Goal: Task Accomplishment & Management: Use online tool/utility

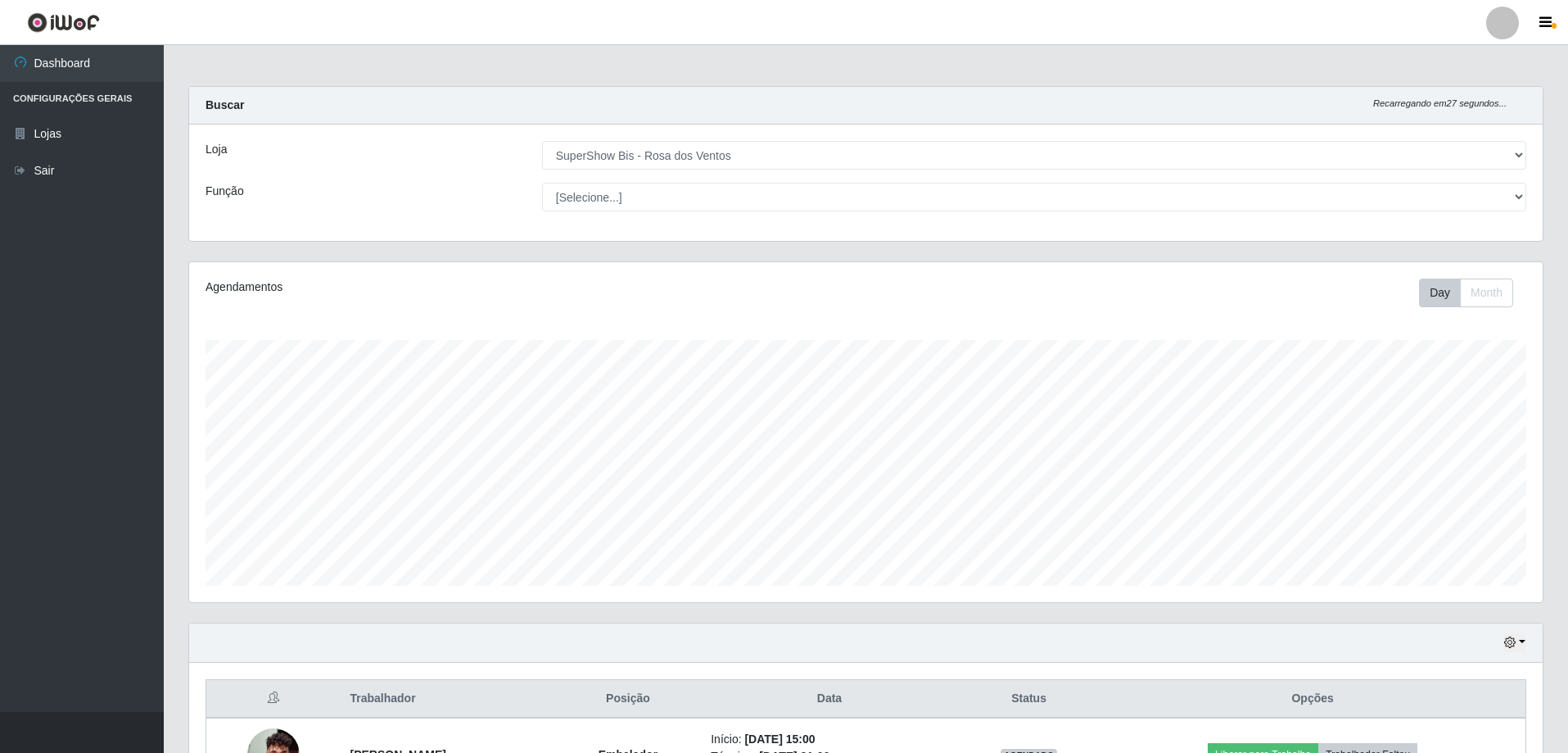
select select "60"
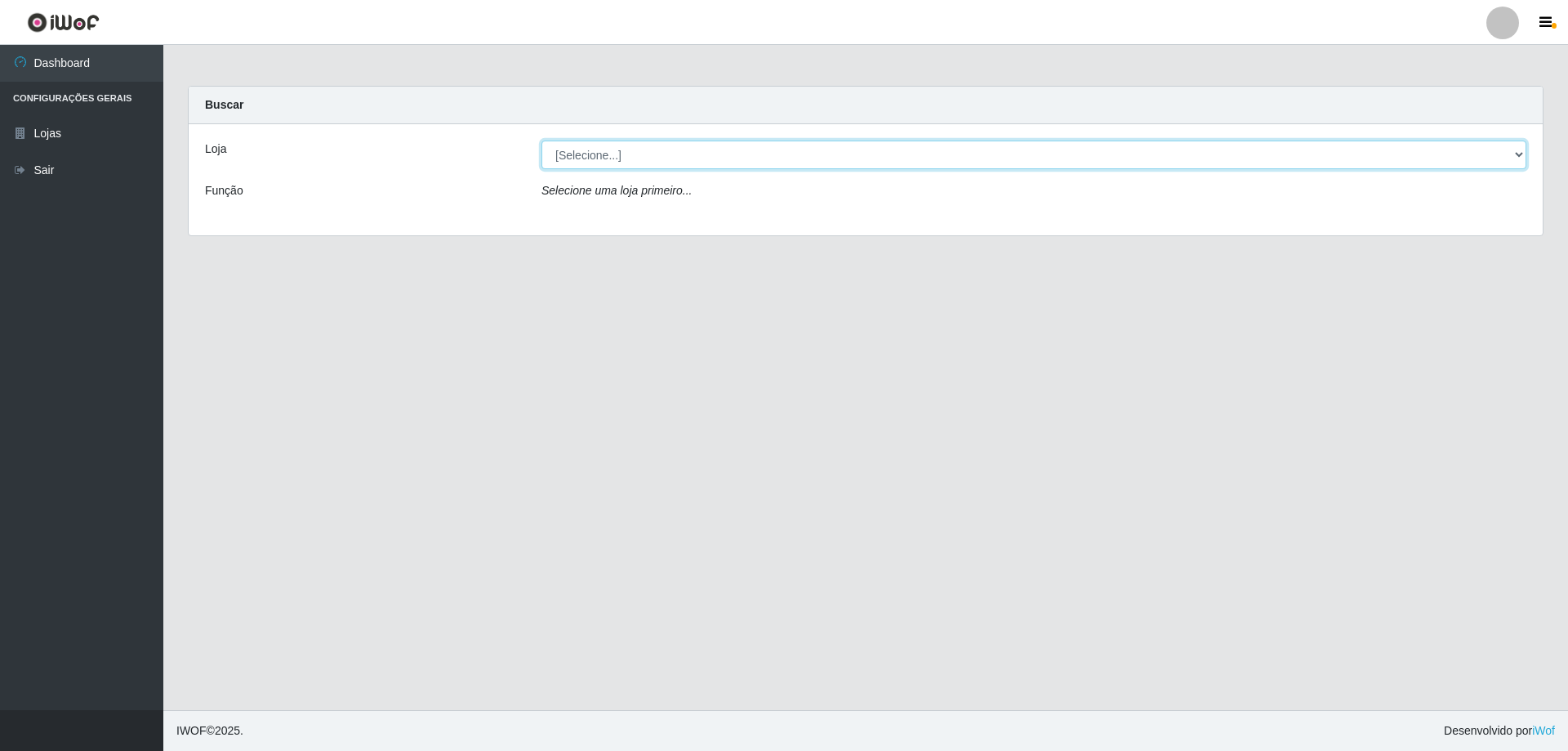
click at [659, 162] on select "[Selecione...] SuperShow Bis - Avenida 6 SuperShow [GEOGRAPHIC_DATA]" at bounding box center [1034, 154] width 985 height 28
select select "60"
click at [542, 140] on select "[Selecione...] SuperShow Bis - Avenida 6 SuperShow [GEOGRAPHIC_DATA]" at bounding box center [1034, 154] width 985 height 28
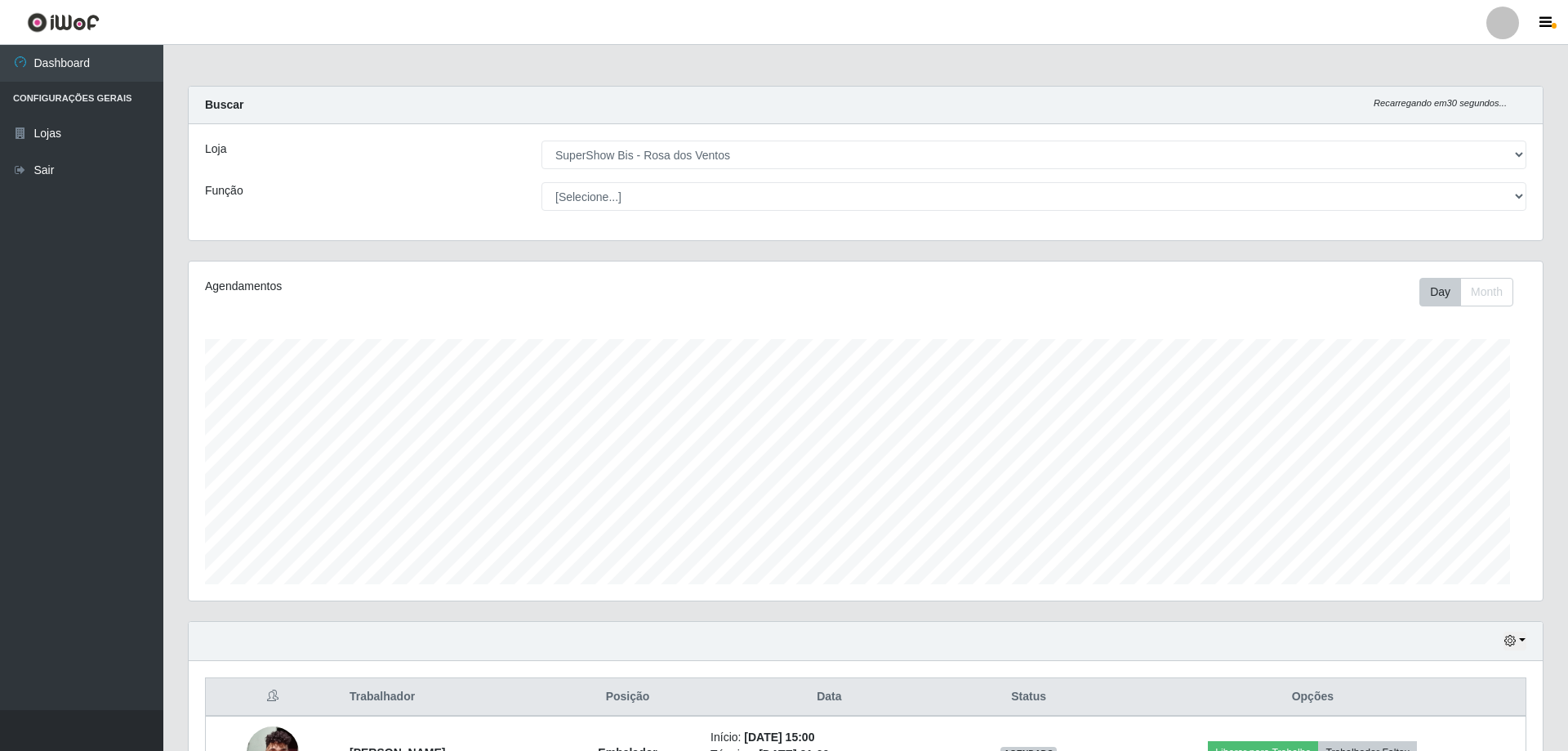
click at [692, 189] on select "[Selecione...] ASG ASG + ASG ++ Auxiliar de Cozinha Balconista de Açougue Balco…" at bounding box center [1034, 196] width 985 height 28
select select "1"
click at [541, 182] on select "[Selecione...] ASG ASG + ASG ++ Auxiliar de Cozinha Balconista de Açougue Balco…" at bounding box center [1032, 196] width 982 height 28
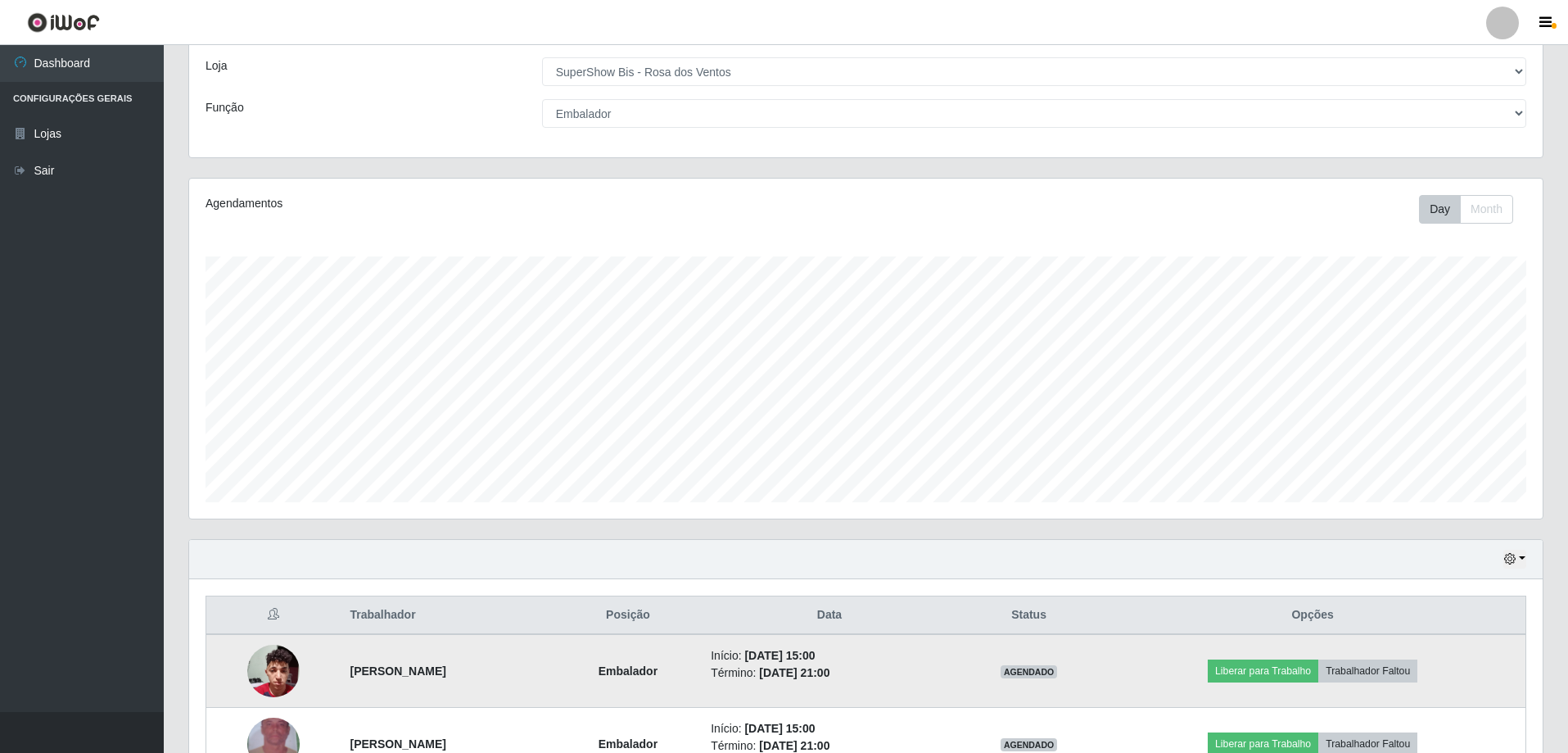
scroll to position [189, 0]
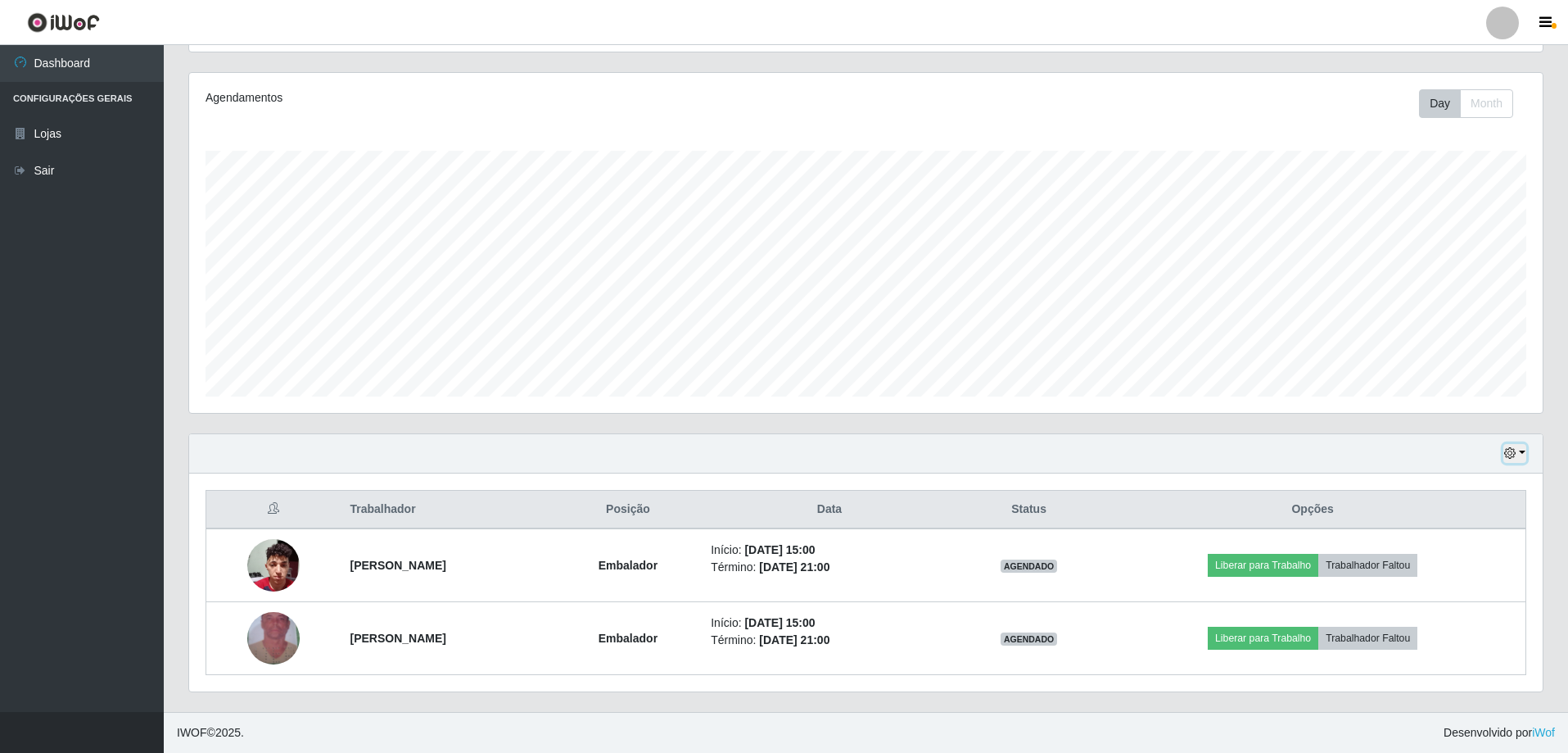
click at [1521, 457] on button "button" at bounding box center [1515, 453] width 23 height 19
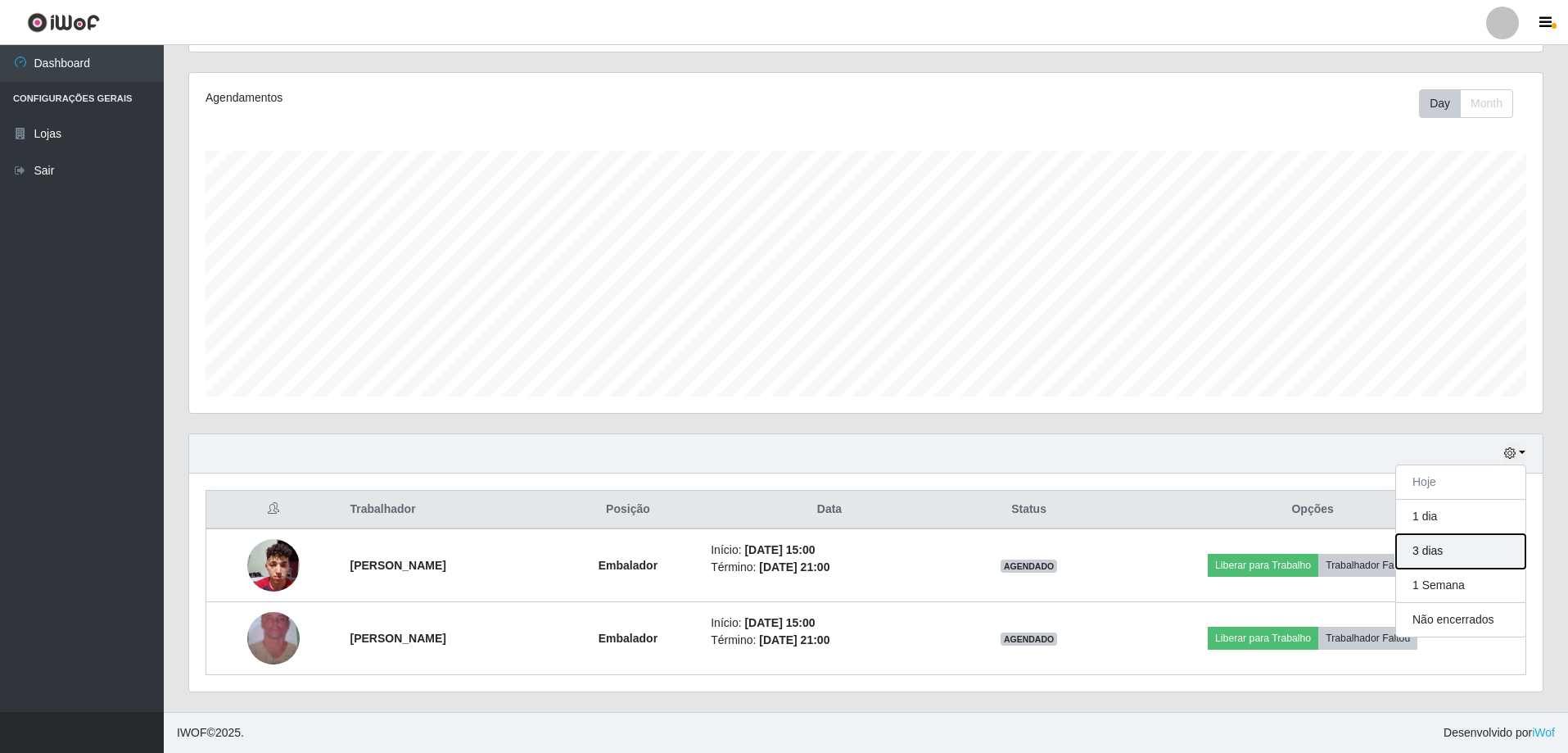
click at [1465, 546] on button "3 dias" at bounding box center [1460, 551] width 129 height 35
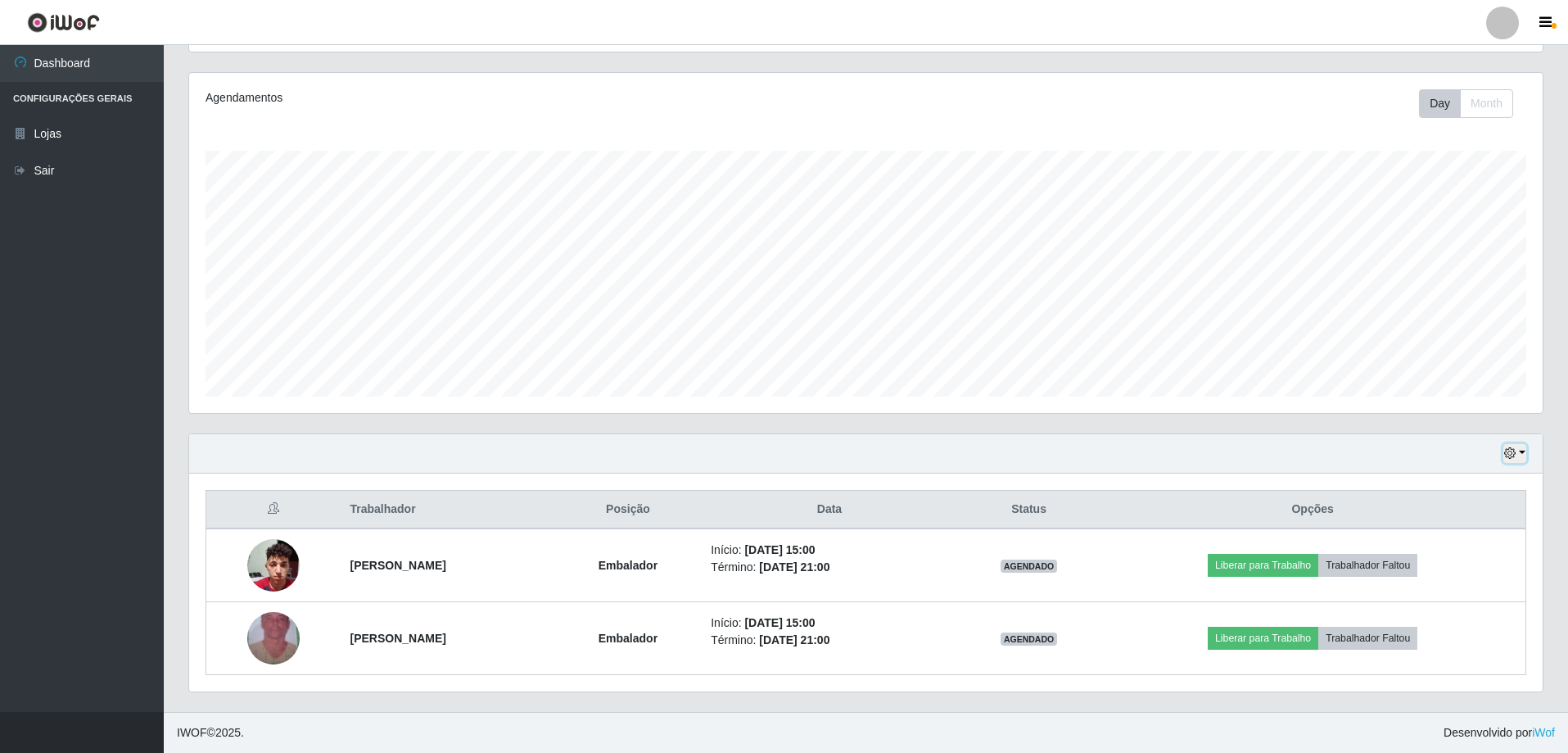
click at [1505, 457] on icon "button" at bounding box center [1510, 452] width 11 height 12
click at [1090, 414] on div "Agendamentos Day Month" at bounding box center [866, 252] width 1380 height 361
click at [1515, 454] on icon "button" at bounding box center [1510, 452] width 11 height 12
click at [1452, 585] on button "1 Semana" at bounding box center [1460, 585] width 129 height 35
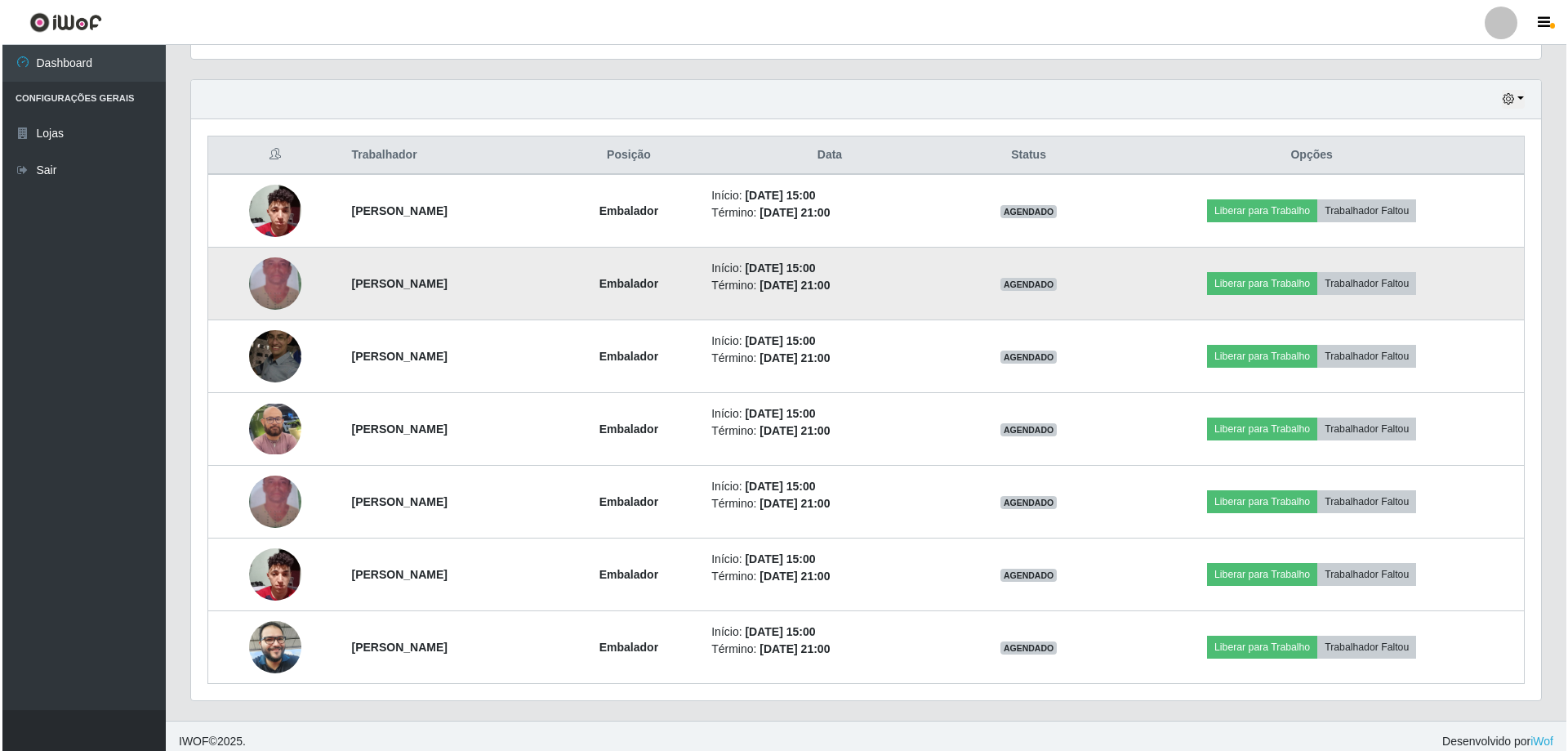
scroll to position [552, 0]
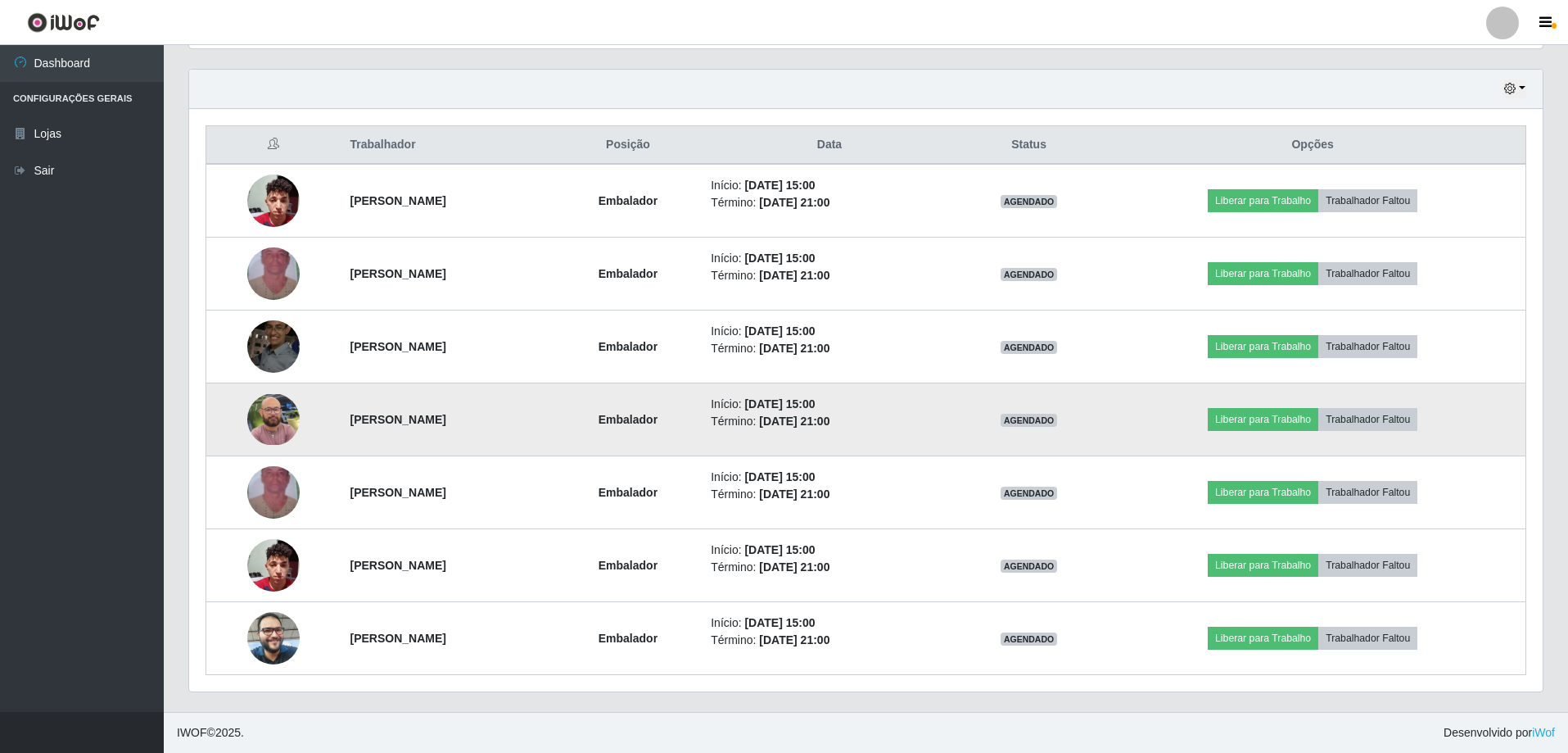
click at [269, 413] on img at bounding box center [273, 419] width 52 height 51
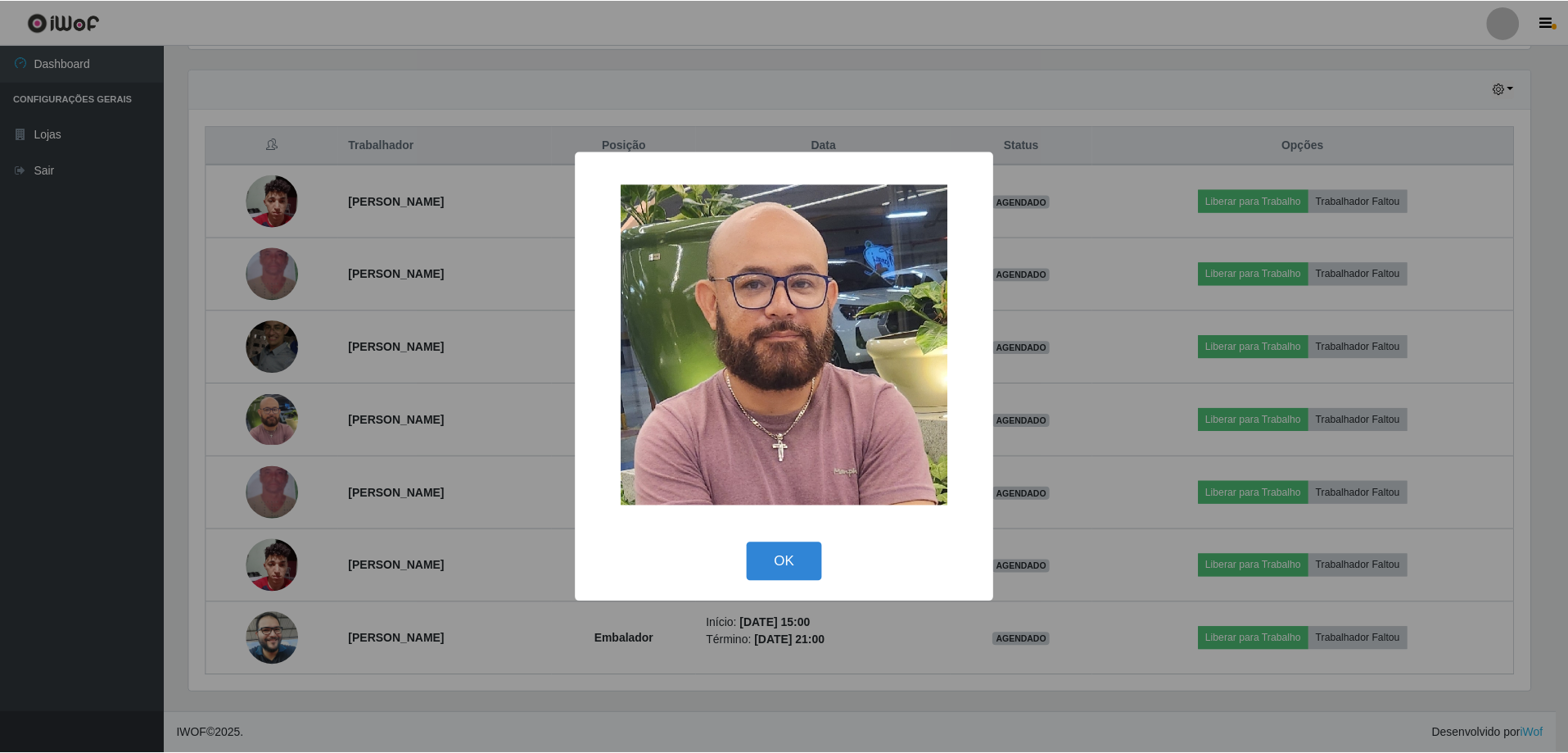
scroll to position [340, 1345]
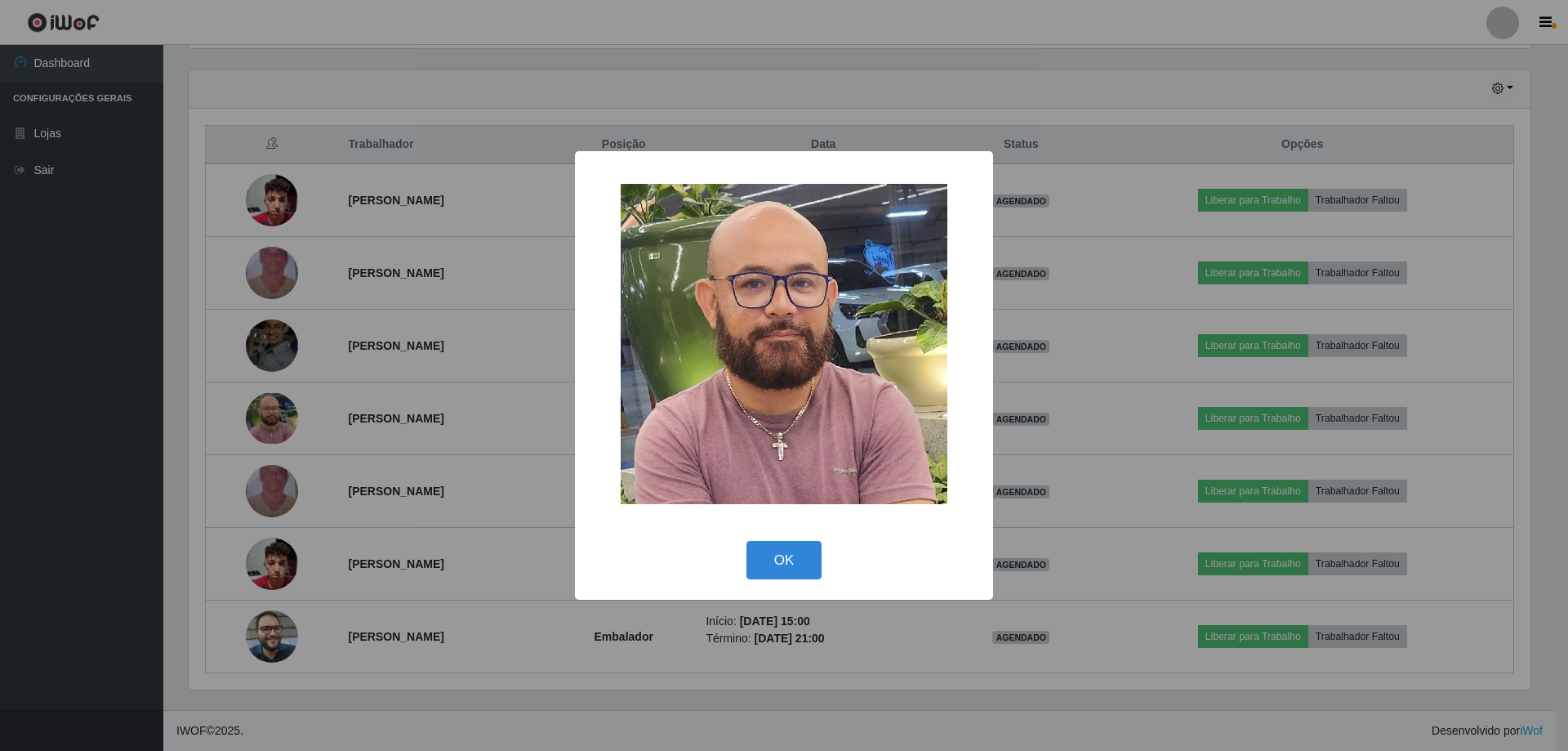
click at [267, 412] on div "× OK Cancel" at bounding box center [784, 375] width 1568 height 751
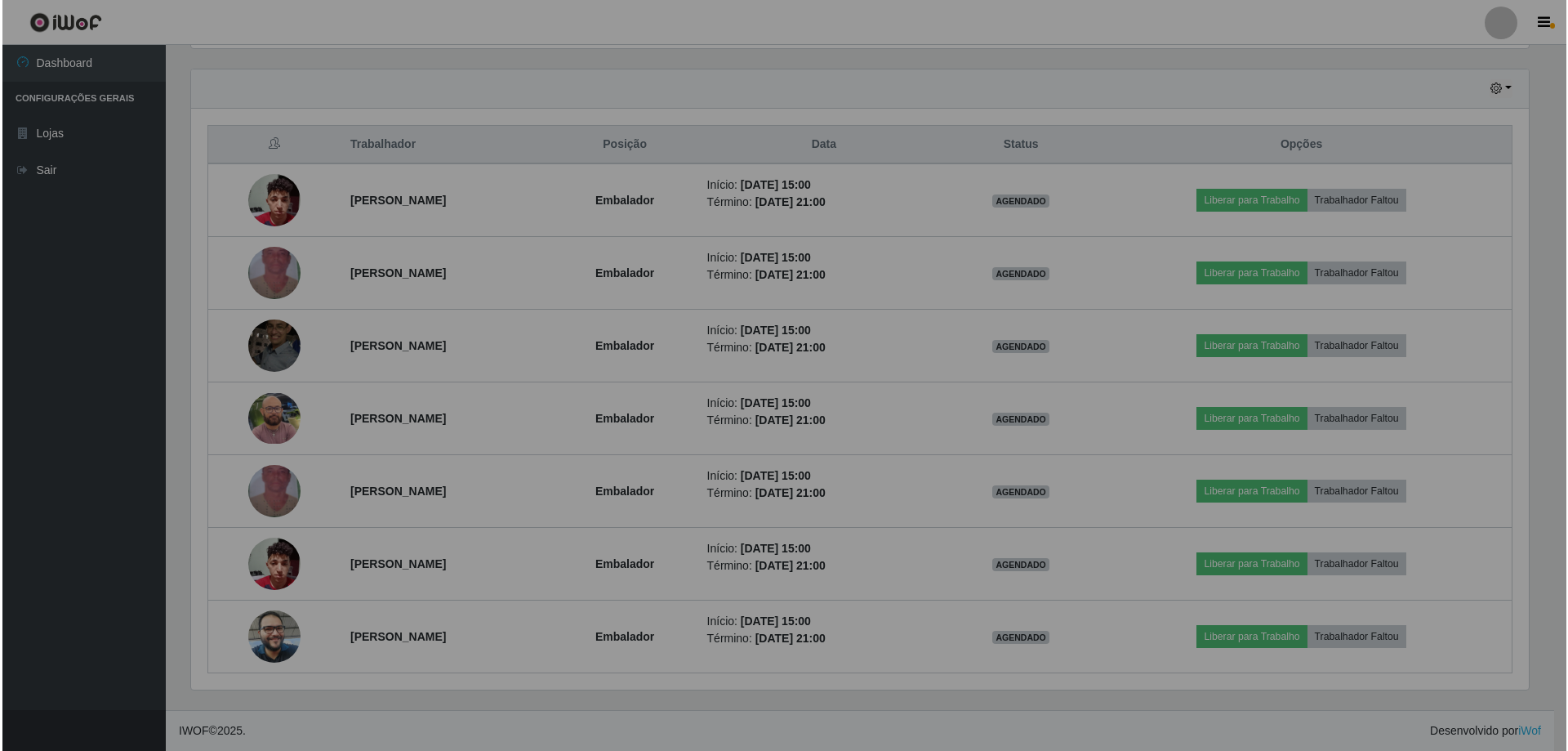
scroll to position [339, 1350]
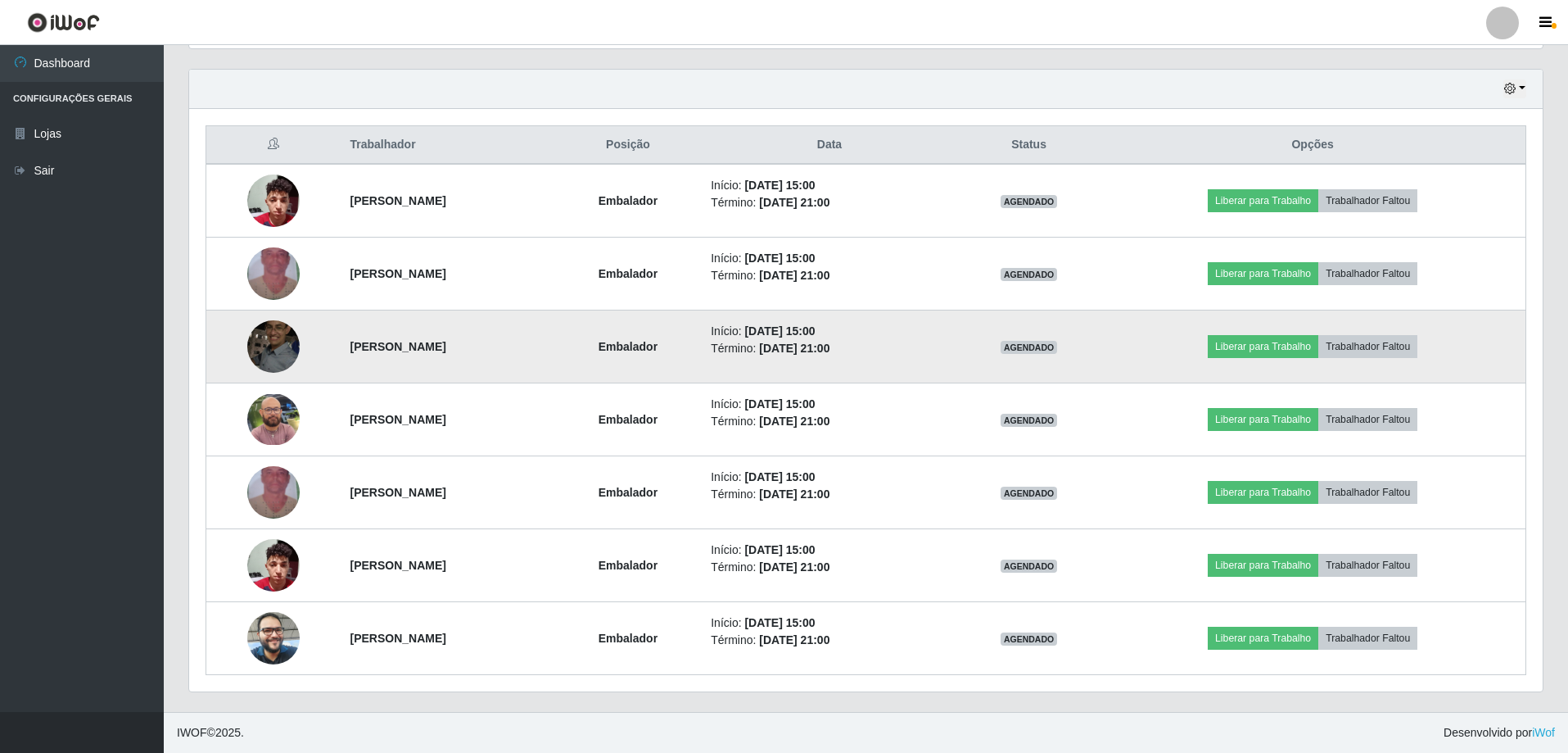
click at [271, 339] on img at bounding box center [273, 346] width 52 height 70
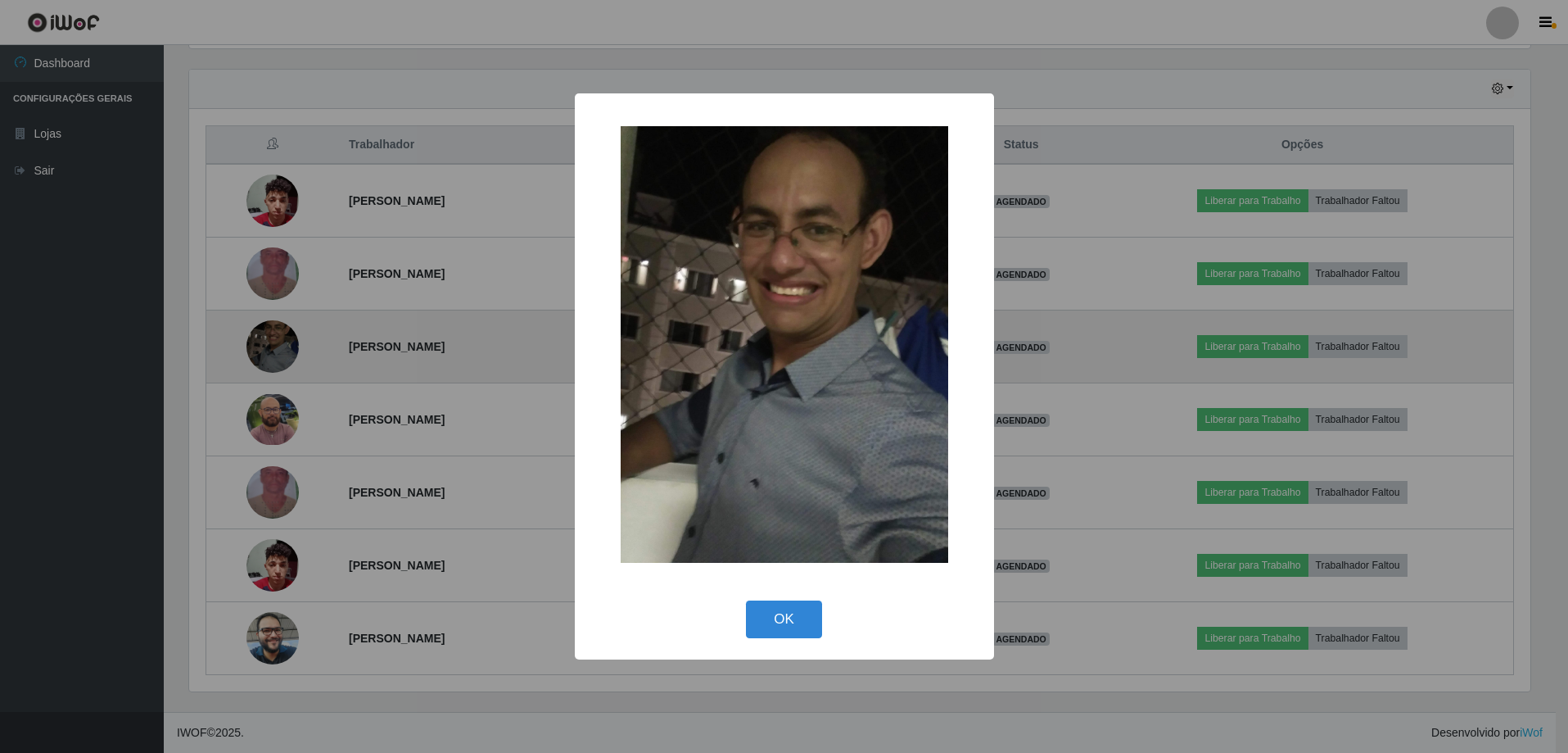
scroll to position [340, 1345]
click at [271, 339] on div "× OK Cancel" at bounding box center [785, 376] width 1572 height 753
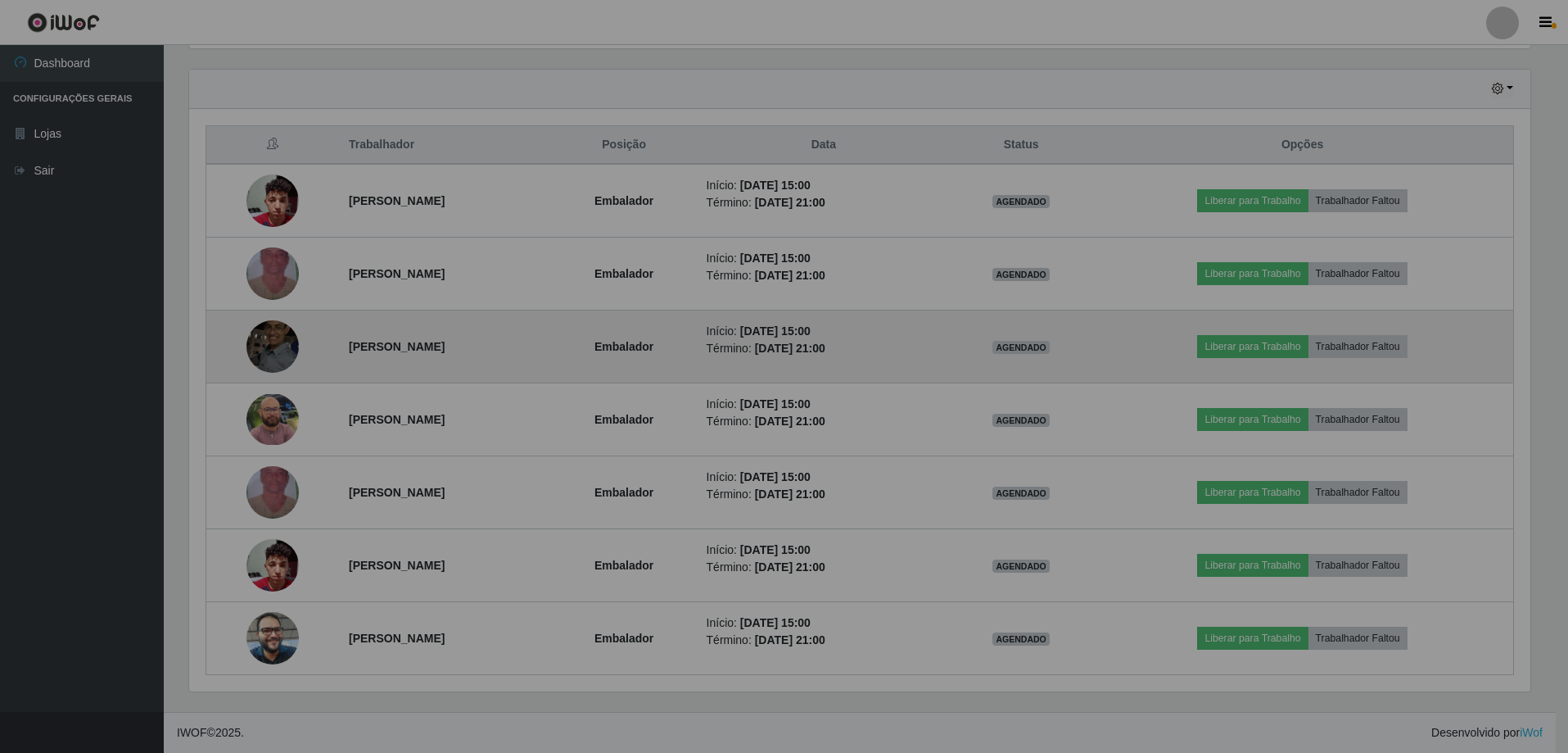
scroll to position [340, 1353]
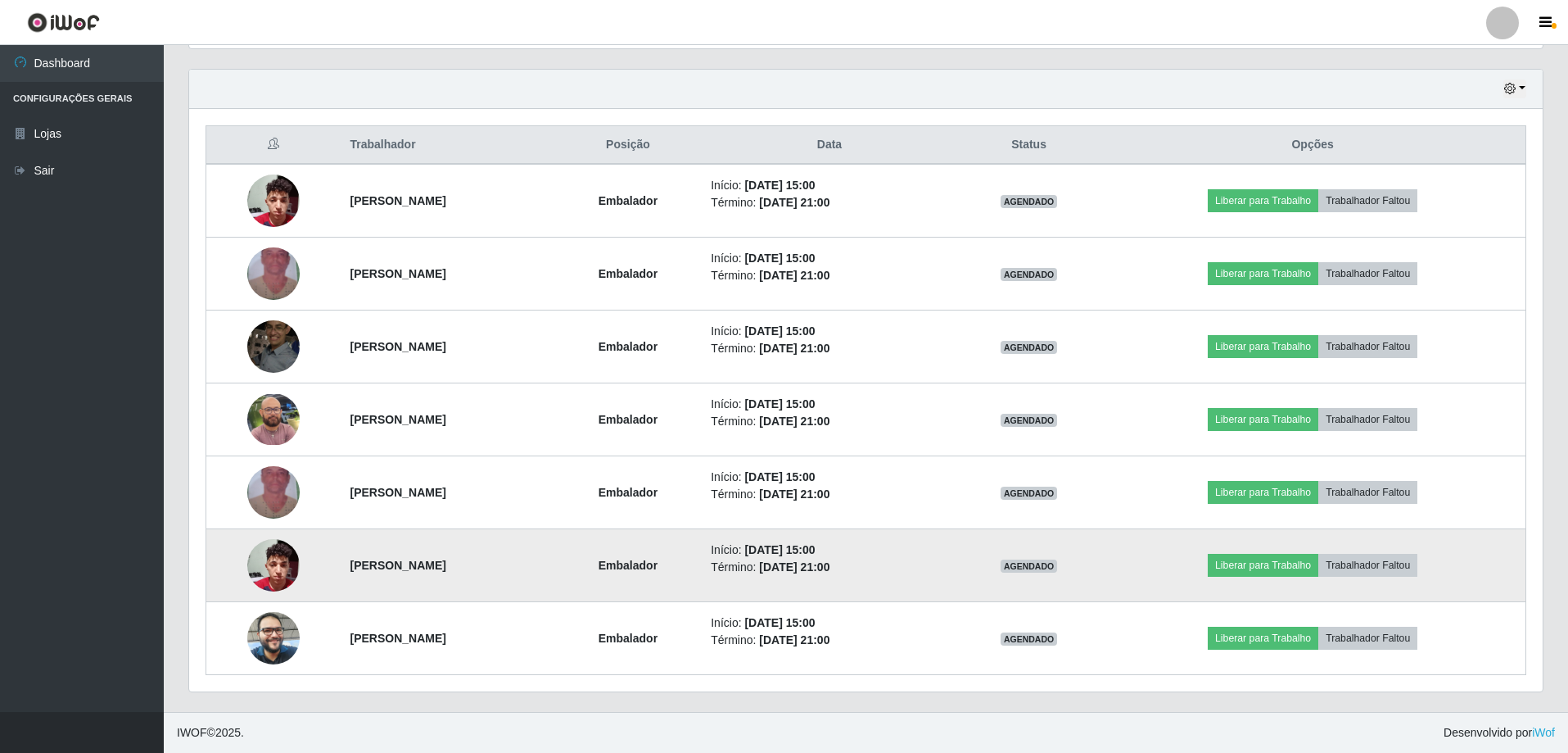
click at [270, 577] on img at bounding box center [273, 565] width 52 height 70
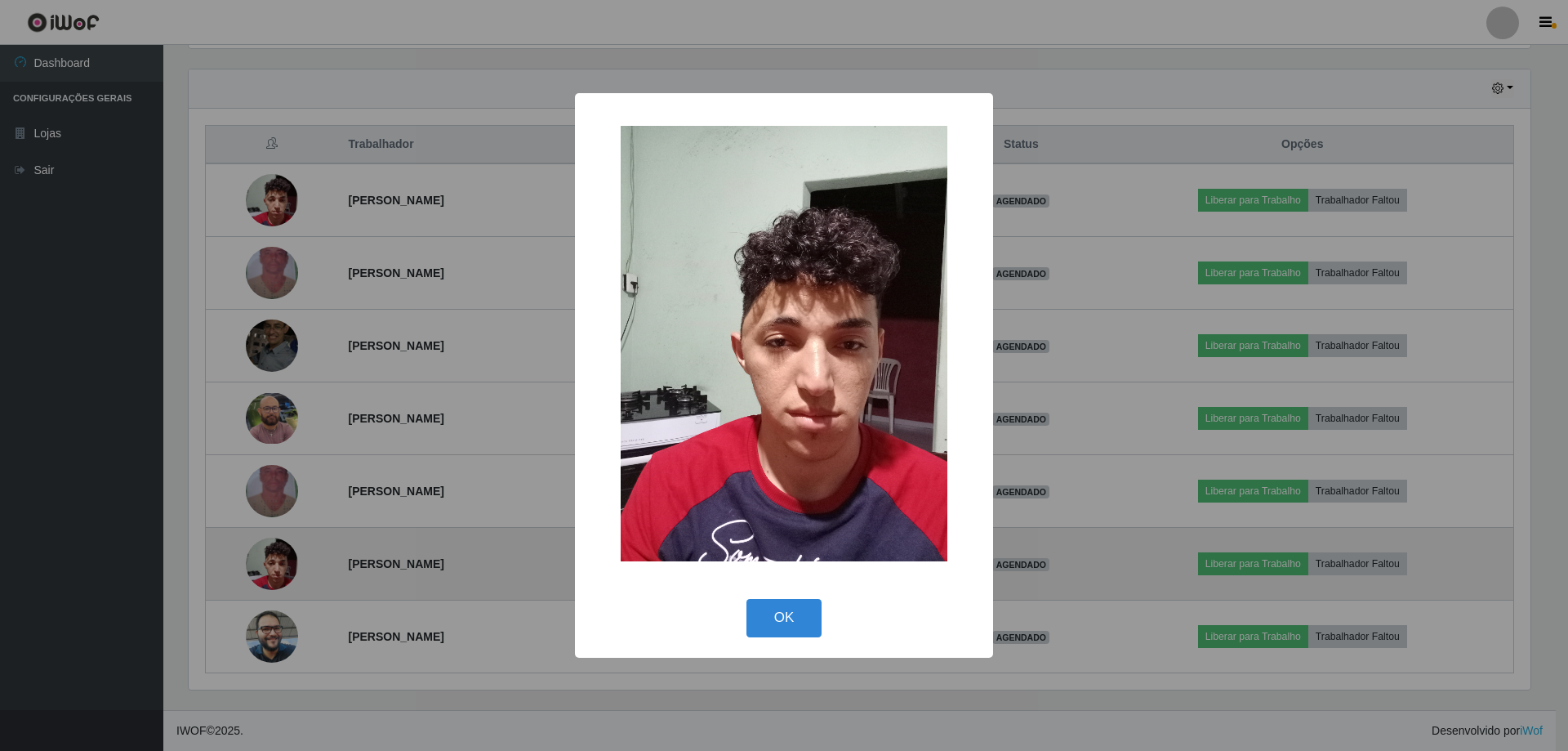
click at [269, 575] on div "× OK Cancel" at bounding box center [784, 375] width 1568 height 751
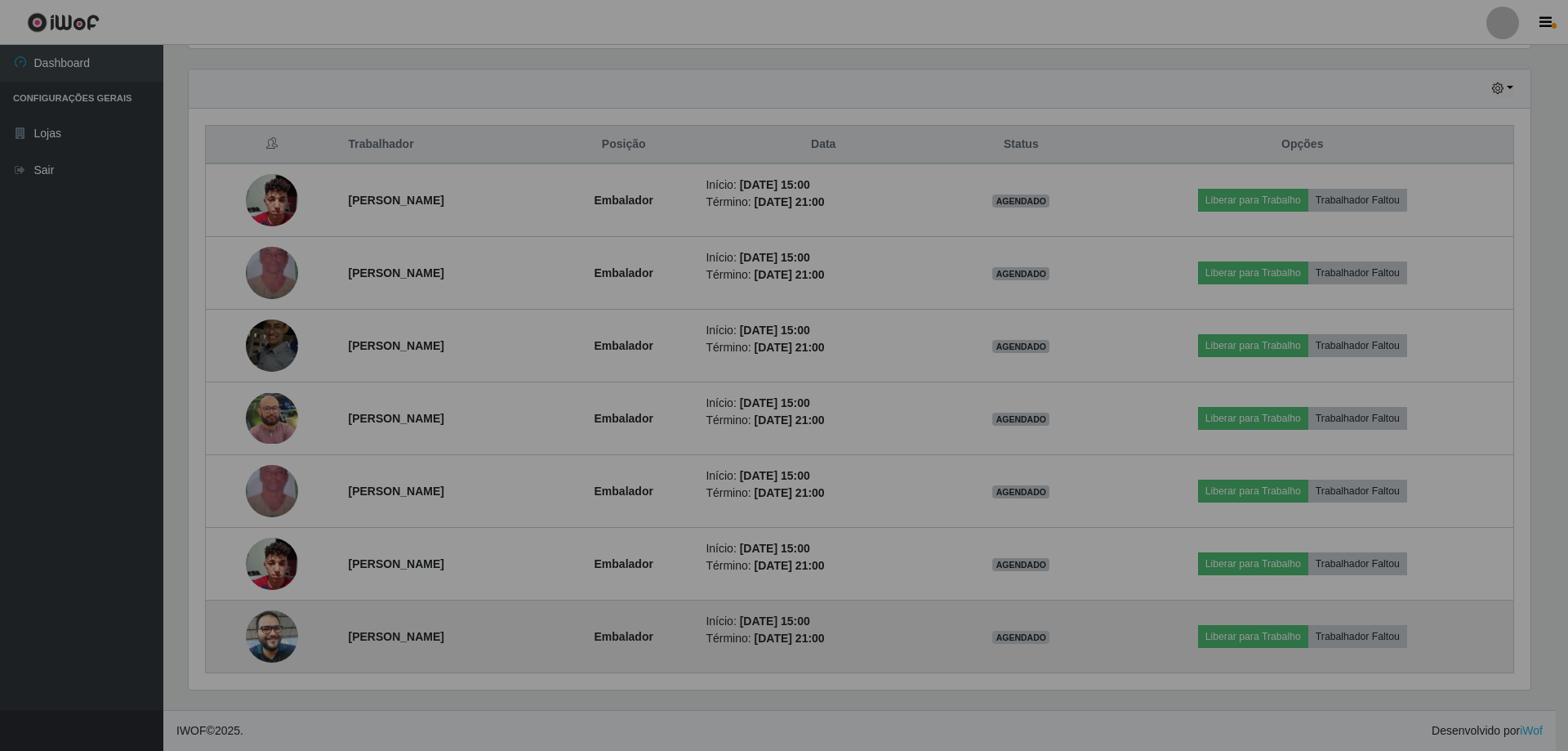
scroll to position [339, 1350]
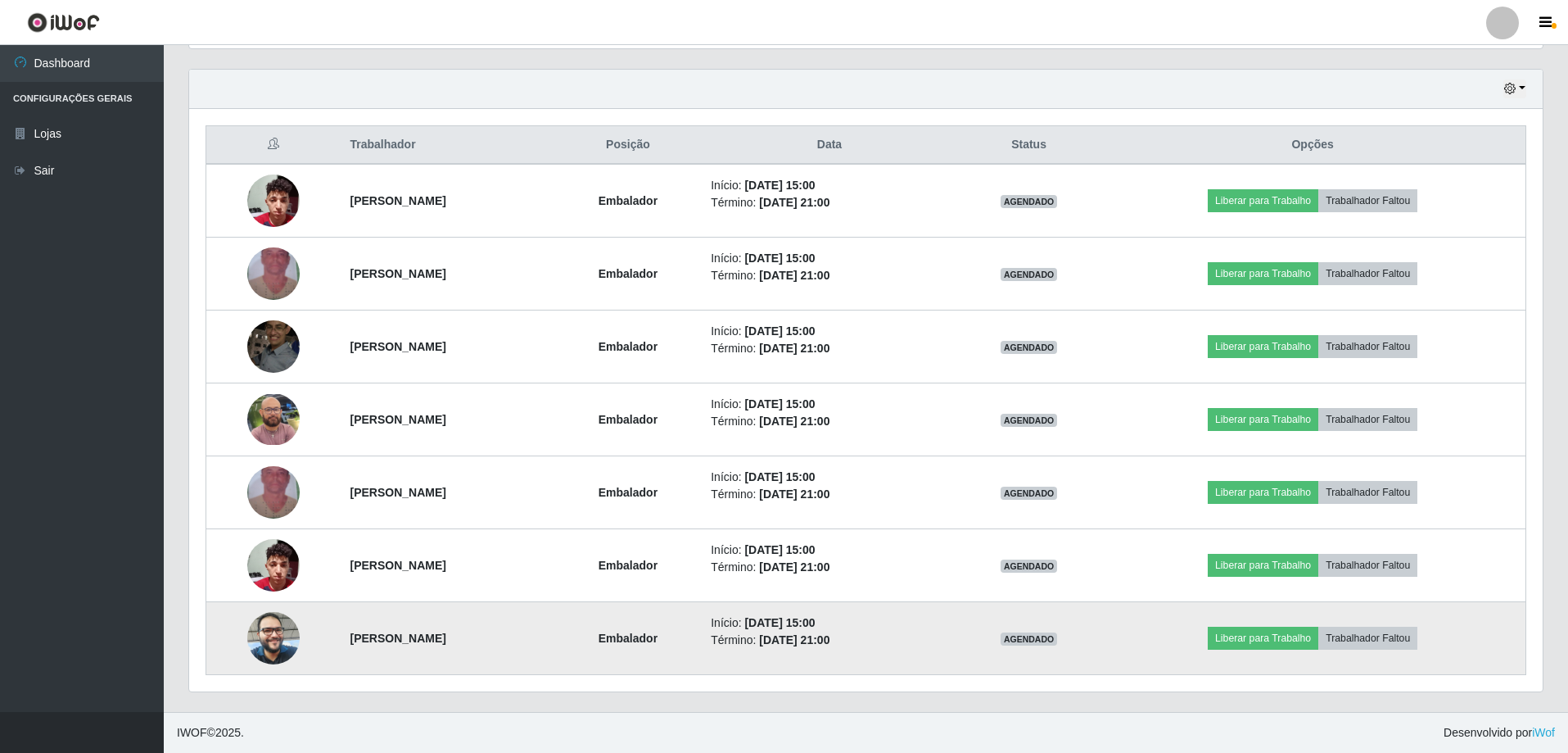
click at [259, 638] on img at bounding box center [273, 637] width 52 height 70
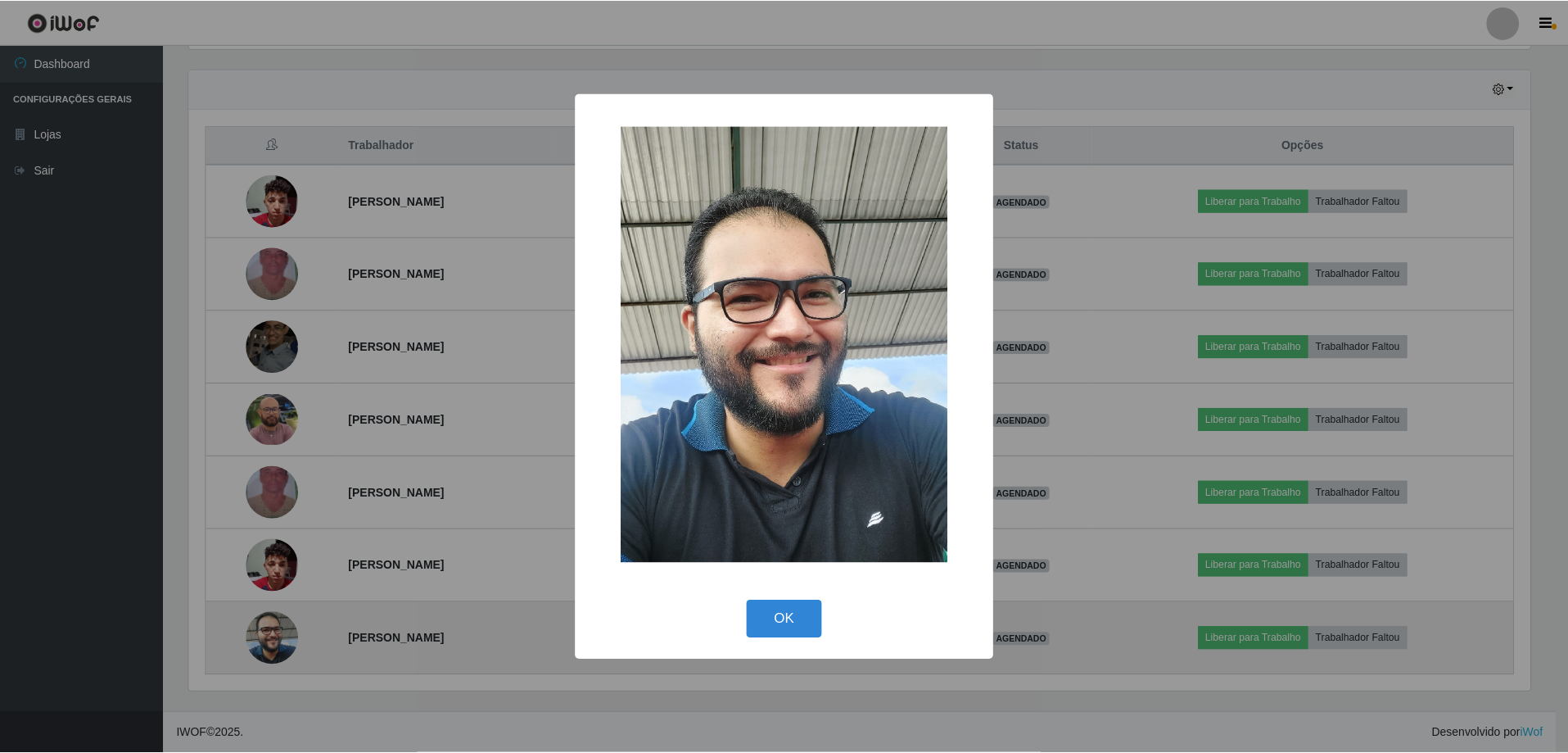
scroll to position [340, 1345]
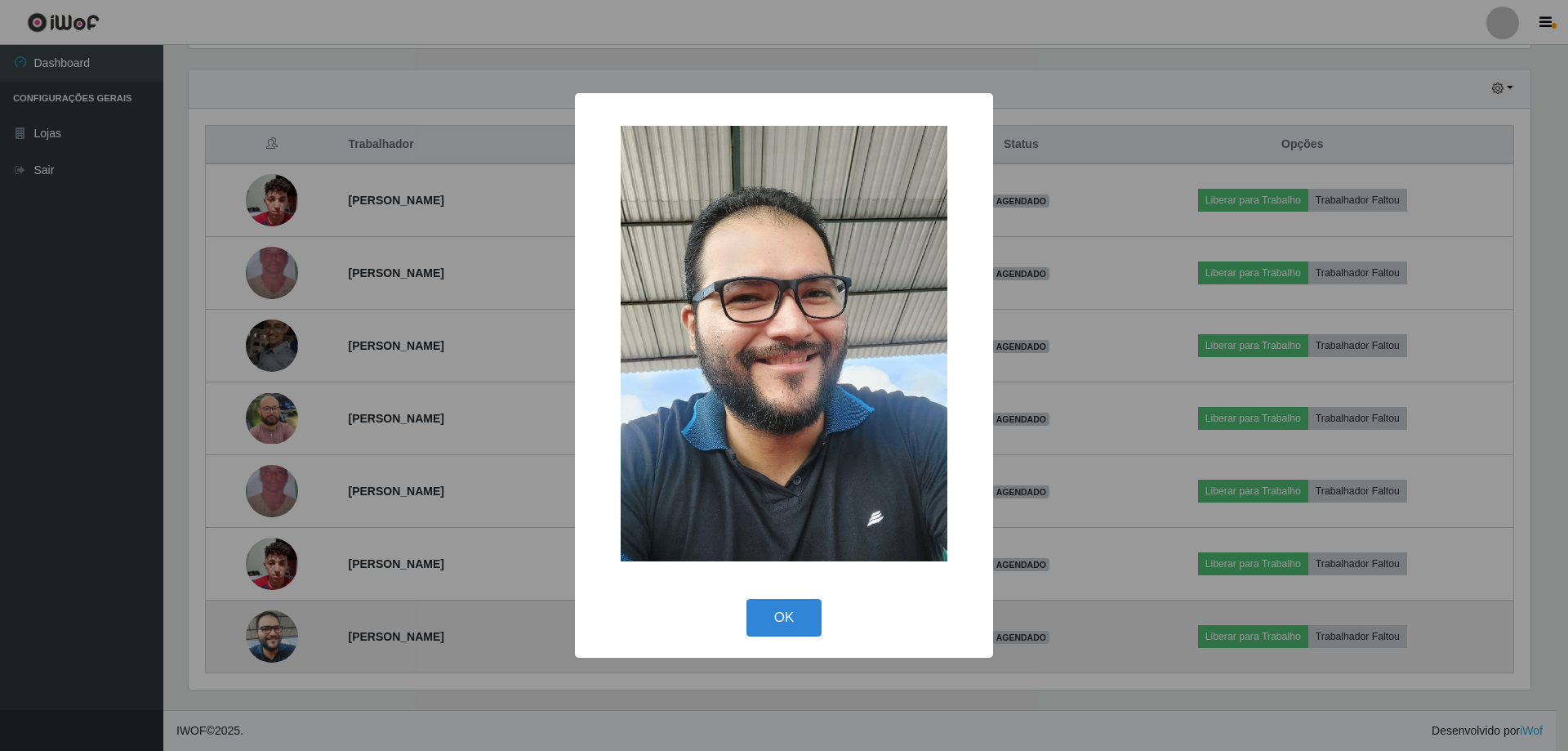
click at [259, 636] on div "× OK Cancel" at bounding box center [784, 375] width 1568 height 751
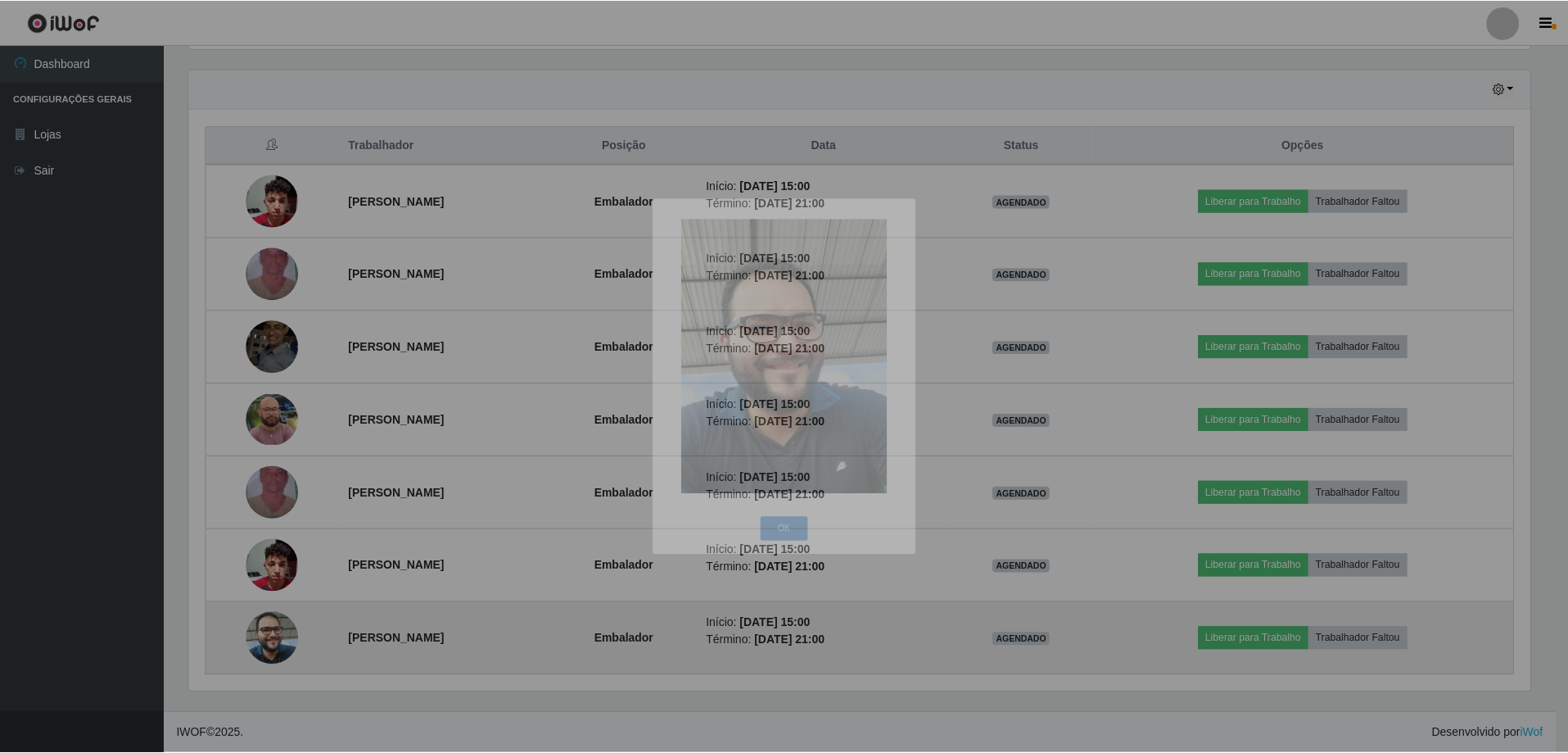
scroll to position [340, 1353]
